Goal: Book appointment/travel/reservation

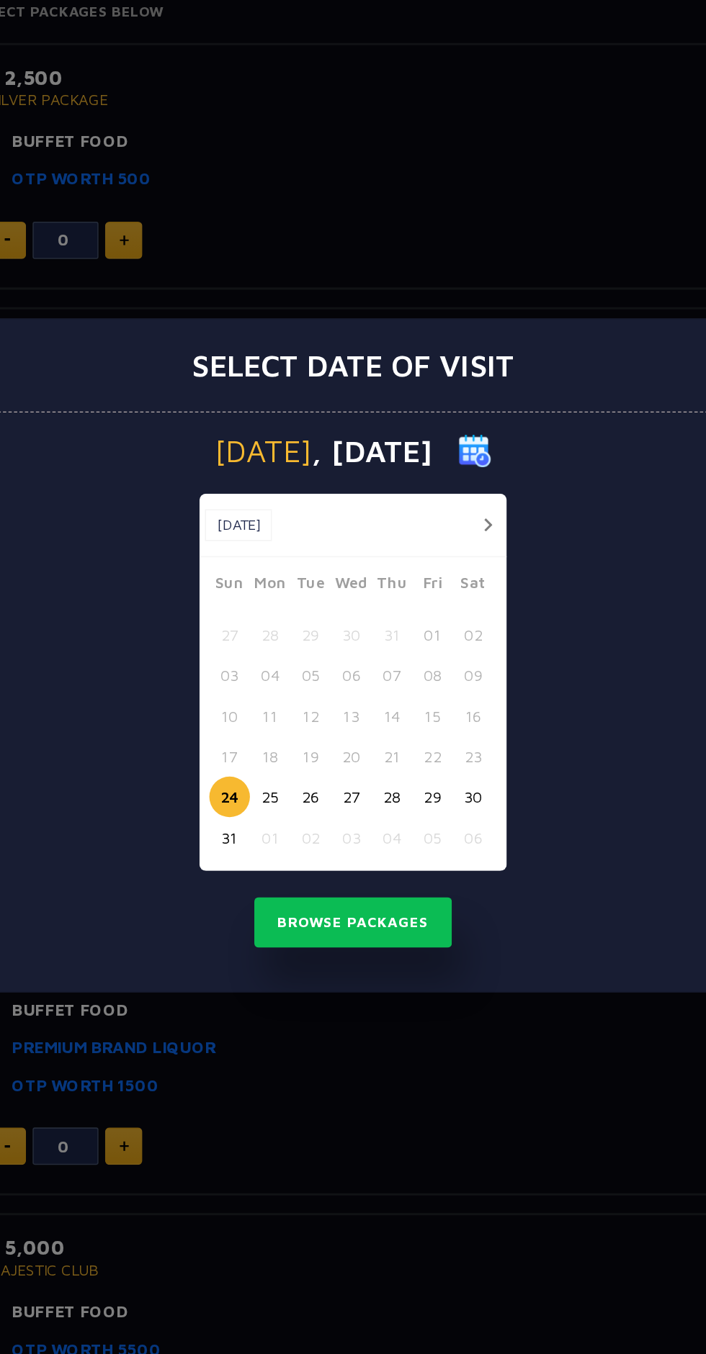
click at [441, 591] on button "button" at bounding box center [441, 591] width 18 height 18
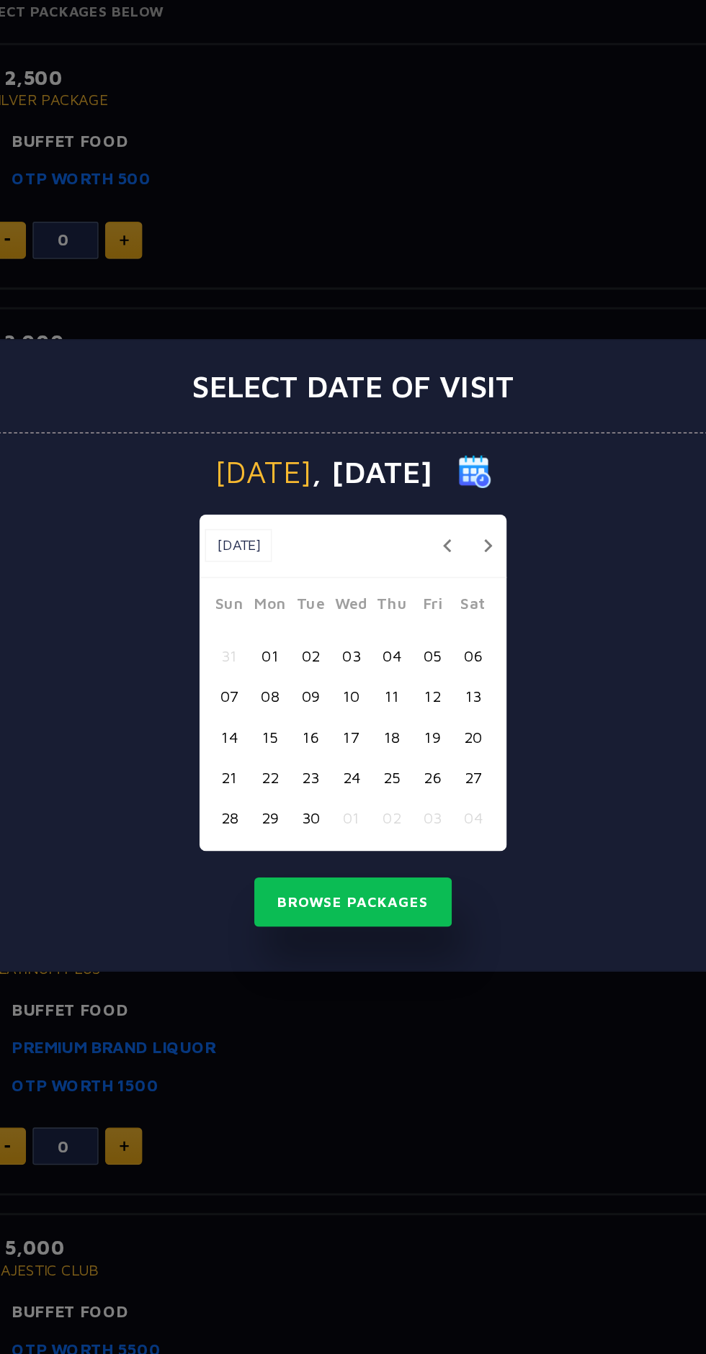
click at [434, 680] on button "06" at bounding box center [431, 677] width 27 height 27
click at [384, 840] on button "Browse Packages" at bounding box center [353, 839] width 130 height 33
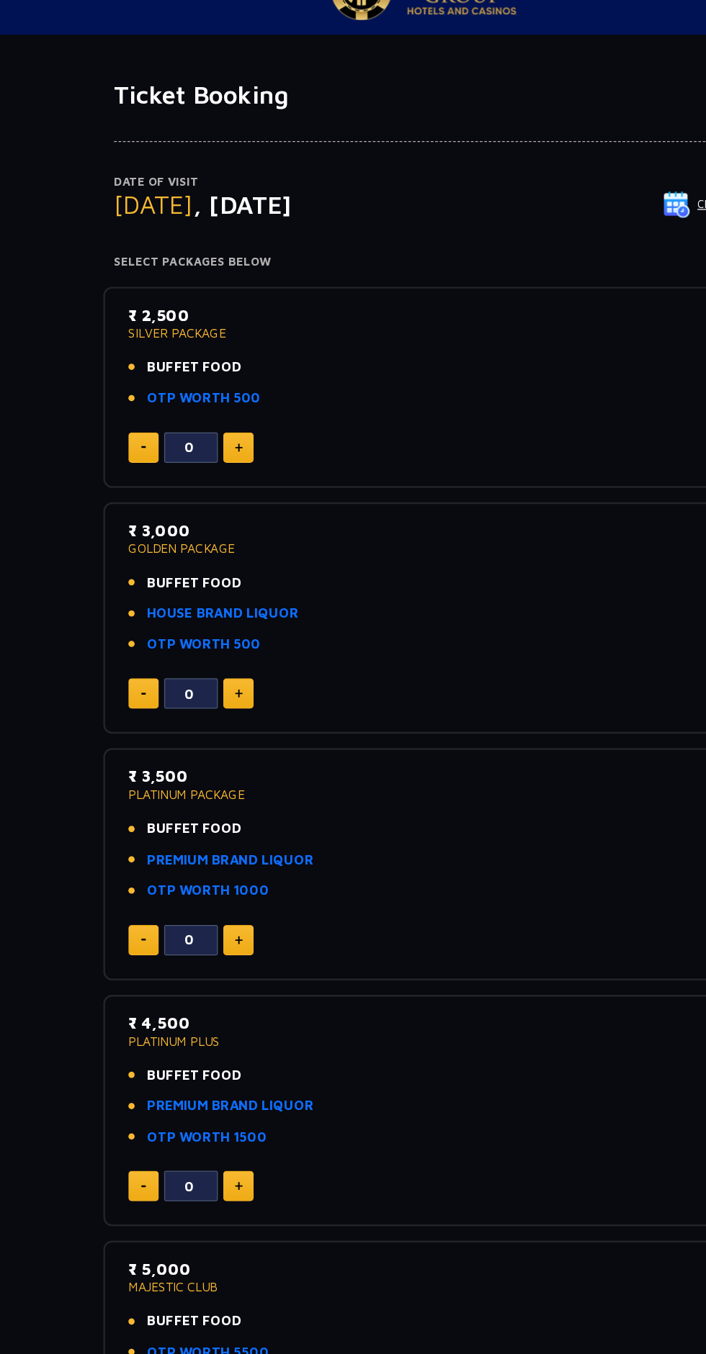
click at [202, 404] on img at bounding box center [202, 404] width 6 height 7
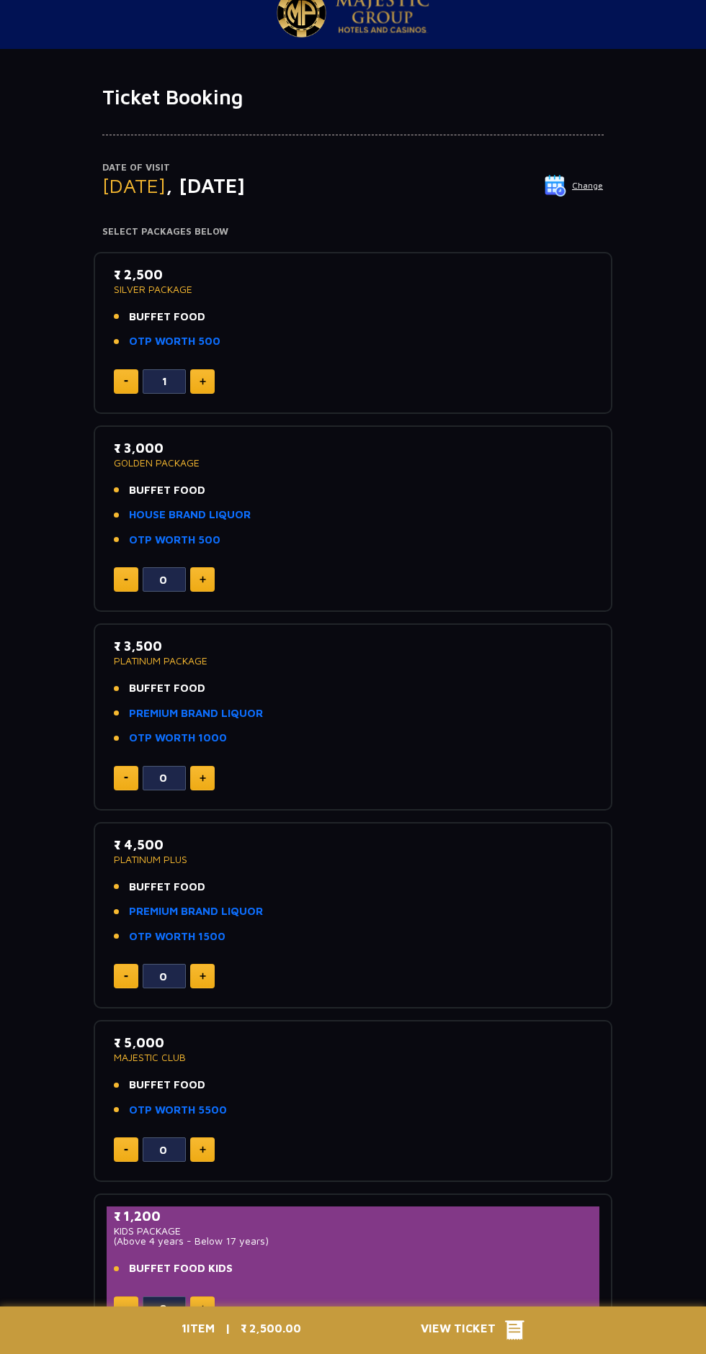
scroll to position [26, 0]
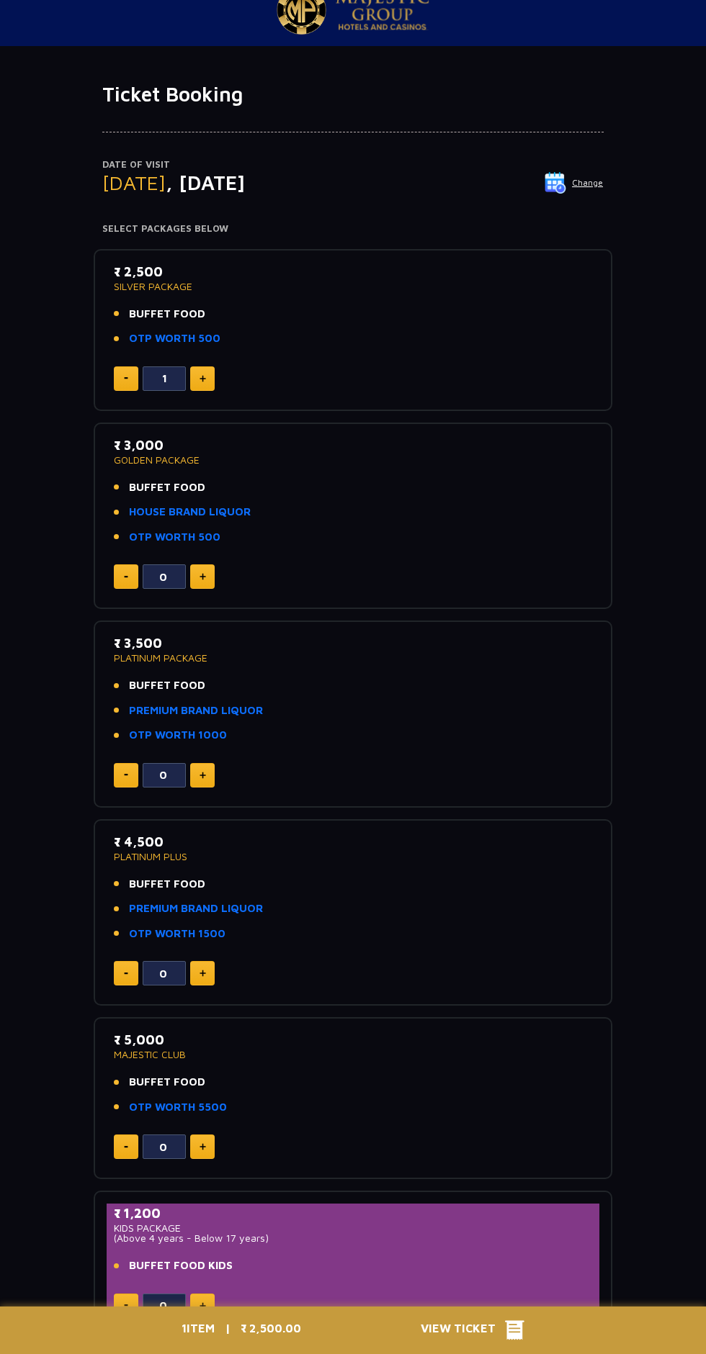
click at [202, 377] on img at bounding box center [202, 378] width 6 height 7
type input "2"
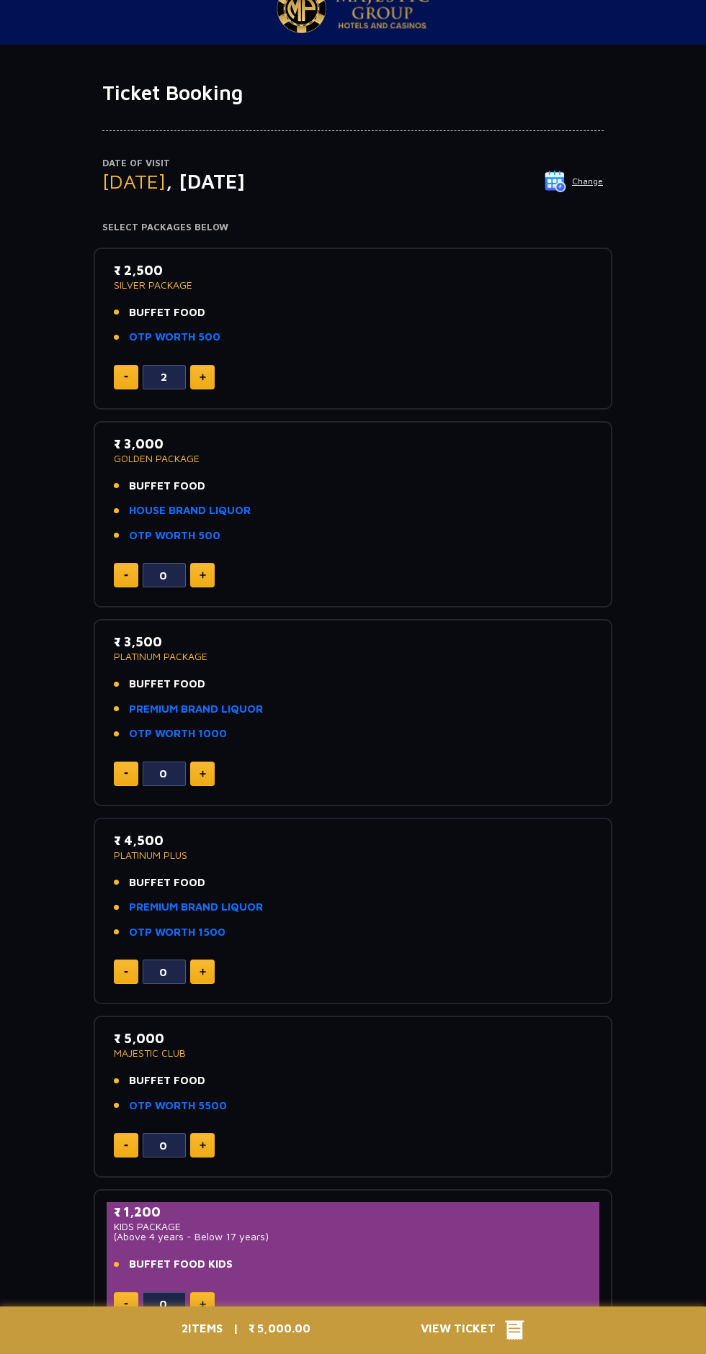
scroll to position [0, 0]
